Goal: Check status: Check status

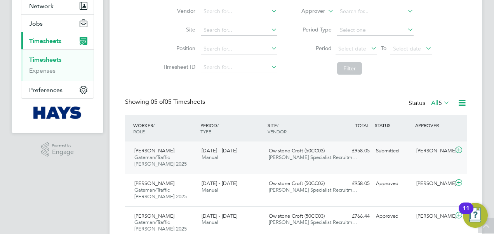
click at [351, 154] on div "£958.05 Submitted" at bounding box center [352, 150] width 40 height 13
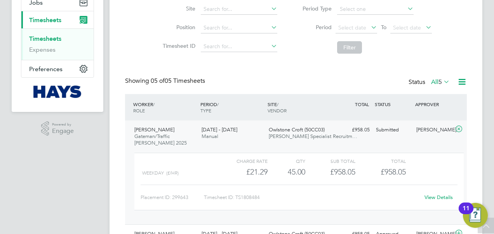
scroll to position [116, 0]
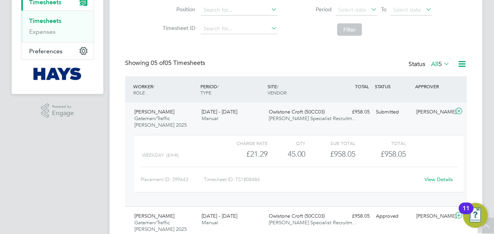
click at [384, 111] on div "Submitted" at bounding box center [393, 112] width 40 height 13
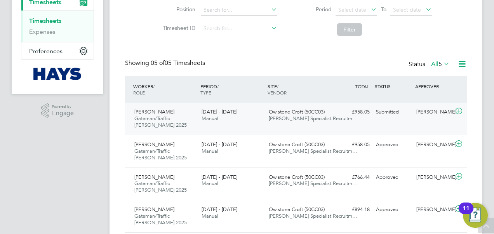
click at [384, 111] on div "Submitted" at bounding box center [393, 112] width 40 height 13
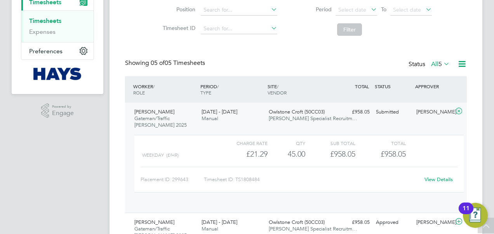
scroll to position [13, 76]
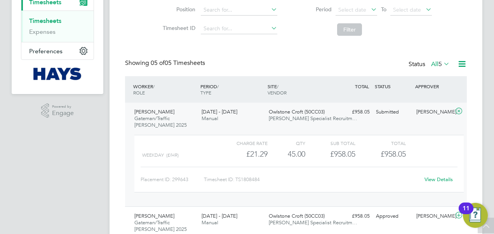
click at [439, 179] on link "View Details" at bounding box center [438, 179] width 28 height 7
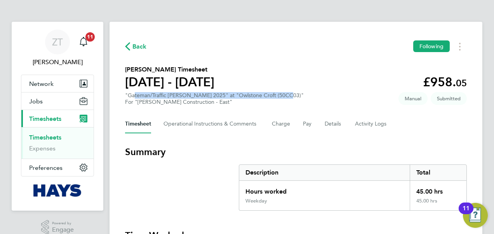
drag, startPoint x: 279, startPoint y: 96, endPoint x: 130, endPoint y: 93, distance: 148.7
click at [130, 93] on div ""Gateman/Traffic Marshall 2025" at "Owlstone Croft (50CC03)" For "Morgan Sindal…" at bounding box center [214, 98] width 179 height 13
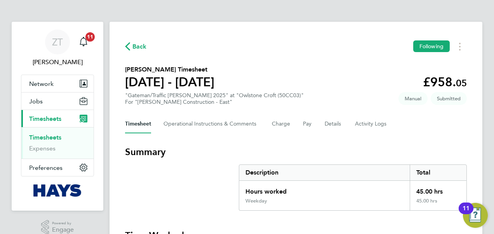
click at [129, 94] on div ""Gateman/Traffic Marshall 2025" at "Owlstone Croft (50CC03)" For "Morgan Sindal…" at bounding box center [214, 98] width 179 height 13
click at [130, 94] on div ""Gateman/Traffic Marshall 2025" at "Owlstone Croft (50CC03)" For "Morgan Sindal…" at bounding box center [214, 98] width 179 height 13
click at [460, 100] on span "Submitted" at bounding box center [448, 98] width 36 height 13
drag, startPoint x: 460, startPoint y: 100, endPoint x: 422, endPoint y: 96, distance: 37.8
click at [422, 96] on app-timesheet-badges "Submitted Manual" at bounding box center [432, 98] width 68 height 7
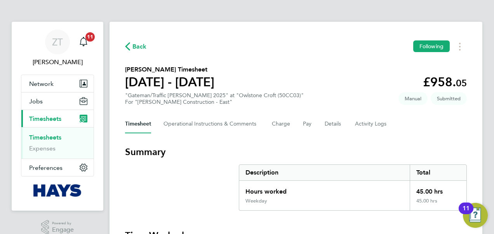
drag, startPoint x: 422, startPoint y: 96, endPoint x: 457, endPoint y: 99, distance: 35.1
click at [457, 99] on span "Submitted" at bounding box center [448, 98] width 36 height 13
click at [458, 99] on span "Submitted" at bounding box center [448, 98] width 36 height 13
drag, startPoint x: 458, startPoint y: 99, endPoint x: 380, endPoint y: 93, distance: 78.7
click at [380, 93] on section "[PERSON_NAME] Timesheet [DATE] - [DATE] £958. 05 "Gateman/Traffic [PERSON_NAME]…" at bounding box center [296, 85] width 342 height 40
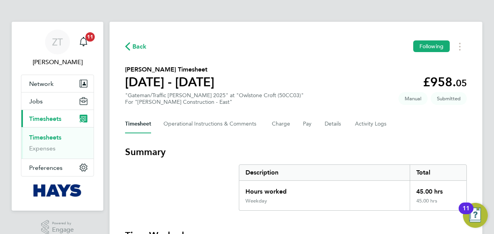
drag, startPoint x: 380, startPoint y: 93, endPoint x: 477, endPoint y: 100, distance: 98.1
click at [462, 99] on span "Submitted" at bounding box center [448, 98] width 36 height 13
click at [142, 45] on span "Back" at bounding box center [139, 46] width 14 height 9
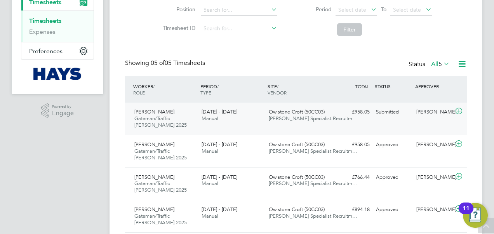
click at [337, 115] on div "£958.05 Submitted" at bounding box center [352, 112] width 40 height 13
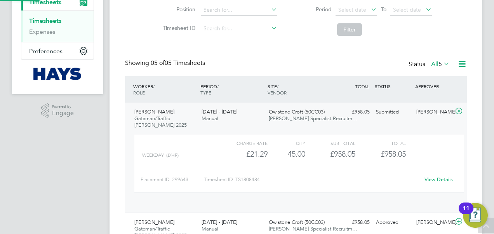
scroll to position [13, 76]
